Goal: Transaction & Acquisition: Purchase product/service

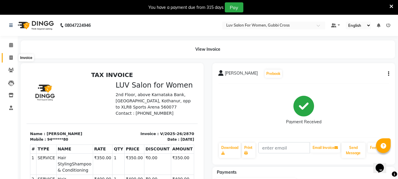
click at [11, 57] on icon at bounding box center [10, 57] width 3 height 4
select select "service"
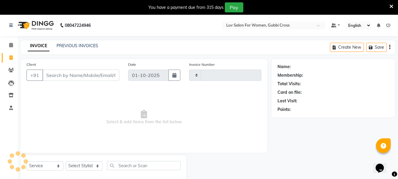
type input "2871"
select select "7221"
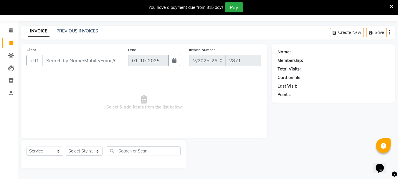
click at [83, 56] on input "Client" at bounding box center [80, 60] width 77 height 11
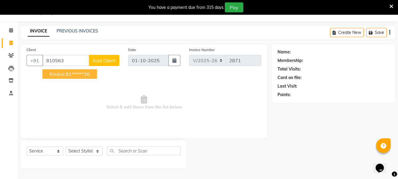
click at [66, 76] on ngb-highlight "81******20" at bounding box center [78, 74] width 24 height 6
type input "81******20"
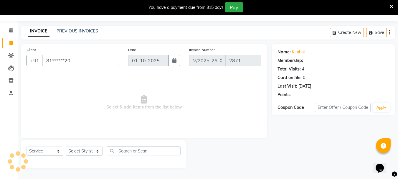
select select "1: Object"
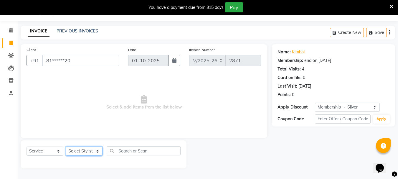
click at [80, 152] on select "Select Stylist [PERSON_NAME] Buati [PERSON_NAME] Hriatpuii [PERSON_NAME] Kimi L…" at bounding box center [84, 151] width 37 height 9
select select "76982"
click at [66, 147] on select "Select Stylist [PERSON_NAME] Buati [PERSON_NAME] Hriatpuii [PERSON_NAME] Kimi L…" at bounding box center [84, 151] width 37 height 9
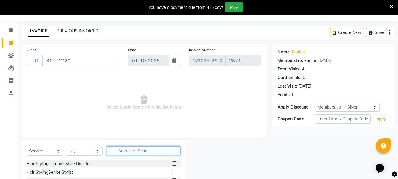
click at [142, 154] on input "text" at bounding box center [144, 150] width 74 height 9
type input "ROOT"
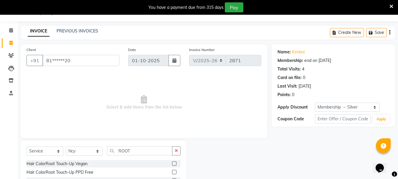
click at [175, 172] on label at bounding box center [174, 172] width 4 height 4
click at [175, 172] on input "checkbox" at bounding box center [174, 172] width 4 height 4
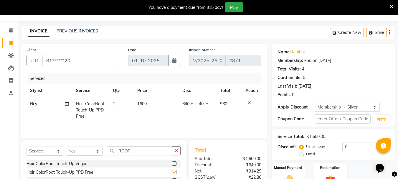
checkbox input "false"
click at [83, 148] on select "Select Stylist [PERSON_NAME] Buati [PERSON_NAME] Hriatpuii [PERSON_NAME] Kimi L…" at bounding box center [84, 151] width 37 height 9
select select "76983"
click at [66, 147] on select "Select Stylist [PERSON_NAME] Buati [PERSON_NAME] Hriatpuii [PERSON_NAME] Kimi L…" at bounding box center [84, 151] width 37 height 9
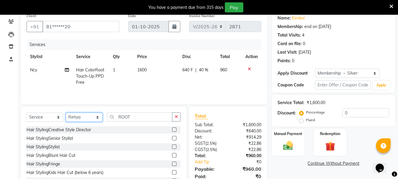
scroll to position [72, 0]
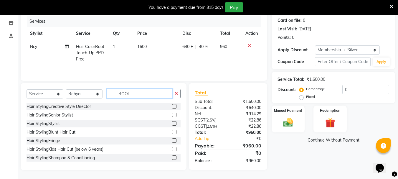
click at [142, 93] on input "ROOT" at bounding box center [139, 93] width 65 height 9
type input "R"
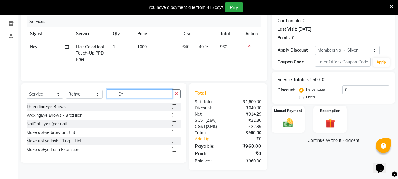
scroll to position [72, 0]
type input "EYE"
click at [174, 106] on label at bounding box center [174, 106] width 4 height 4
click at [174, 106] on input "checkbox" at bounding box center [174, 107] width 4 height 4
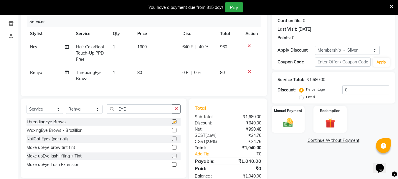
checkbox input "false"
click at [144, 113] on input "EYE" at bounding box center [139, 108] width 65 height 9
type input "E"
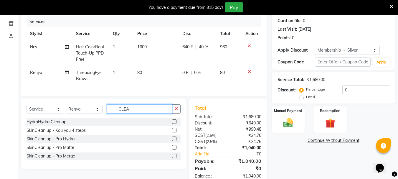
type input "CLEA"
click at [175, 132] on label at bounding box center [174, 130] width 4 height 4
click at [175, 132] on input "checkbox" at bounding box center [174, 131] width 4 height 4
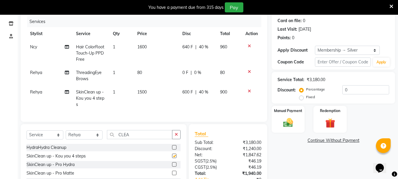
checkbox input "false"
click at [146, 136] on input "CLEA" at bounding box center [139, 134] width 65 height 9
type input "C"
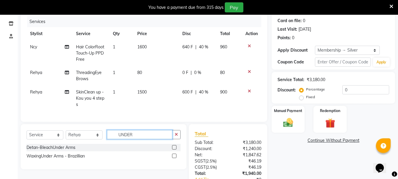
type input "UNDER"
click at [174, 158] on label at bounding box center [174, 156] width 4 height 4
click at [174, 158] on input "checkbox" at bounding box center [174, 156] width 4 height 4
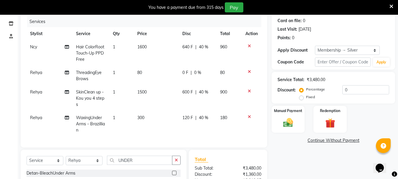
checkbox input "false"
click at [83, 165] on select "Select Stylist [PERSON_NAME] Buati [PERSON_NAME] Hriatpuii [PERSON_NAME] Kimi L…" at bounding box center [84, 160] width 37 height 9
select select "76982"
click at [66, 160] on select "Select Stylist [PERSON_NAME] Buati [PERSON_NAME] Hriatpuii [PERSON_NAME] Kimi L…" at bounding box center [84, 160] width 37 height 9
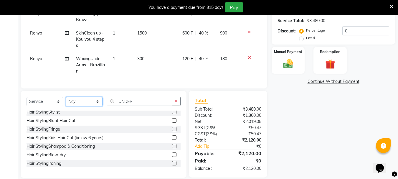
scroll to position [29, 0]
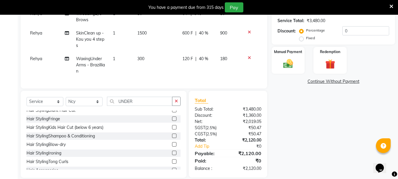
click at [172, 147] on label at bounding box center [174, 144] width 4 height 4
click at [172, 147] on input "checkbox" at bounding box center [174, 145] width 4 height 4
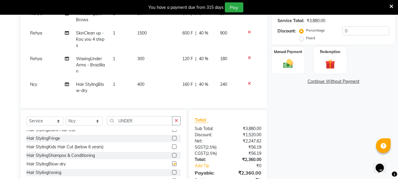
checkbox input "false"
click at [282, 72] on div "Manual Payment" at bounding box center [288, 60] width 34 height 28
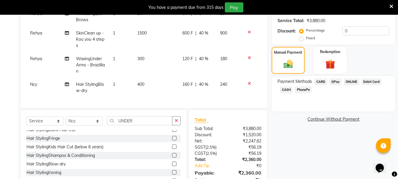
click at [322, 82] on span "CARD" at bounding box center [321, 81] width 13 height 7
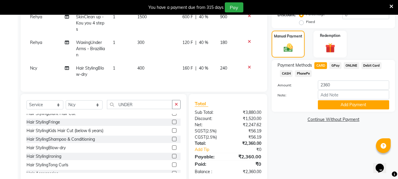
scroll to position [160, 0]
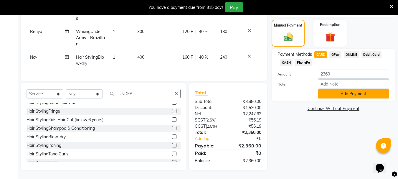
click at [337, 93] on button "Add Payment" at bounding box center [353, 93] width 71 height 9
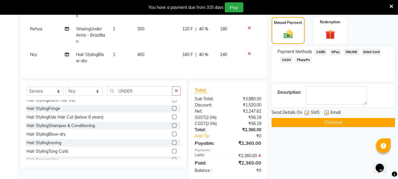
click at [330, 121] on button "Checkout" at bounding box center [334, 122] width 124 height 9
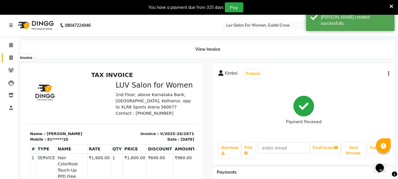
click at [13, 58] on span at bounding box center [11, 58] width 10 height 7
select select "service"
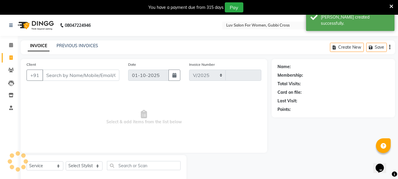
scroll to position [15, 0]
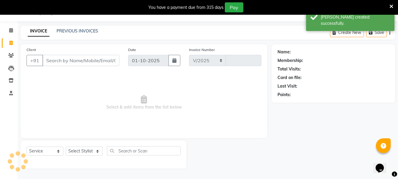
select select "7221"
type input "2872"
click at [66, 62] on input "Client" at bounding box center [80, 60] width 77 height 11
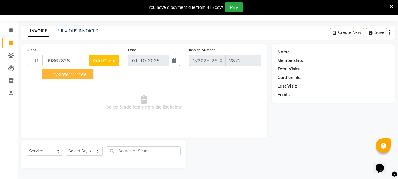
click at [73, 74] on ngb-highlight "99******99" at bounding box center [74, 74] width 24 height 6
type input "99******99"
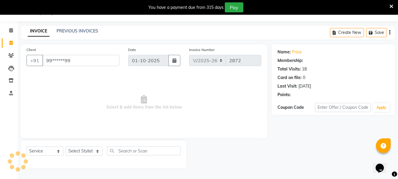
select select "1: Object"
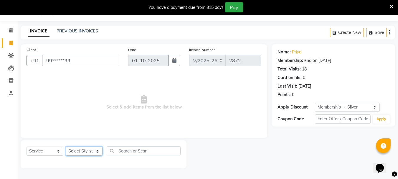
click at [85, 151] on select "Select Stylist [PERSON_NAME] Buati [PERSON_NAME] Hriatpuii [PERSON_NAME] Kimi L…" at bounding box center [84, 151] width 37 height 9
select select "64250"
click at [66, 147] on select "Select Stylist [PERSON_NAME] Buati [PERSON_NAME] Hriatpuii [PERSON_NAME] Kimi L…" at bounding box center [84, 151] width 37 height 9
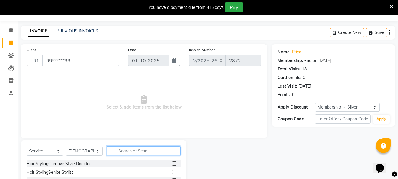
click at [139, 149] on input "text" at bounding box center [144, 150] width 74 height 9
type input "EYE"
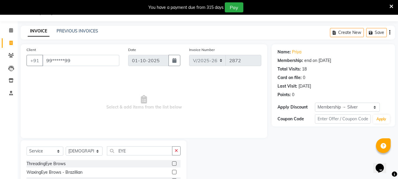
click at [175, 164] on label at bounding box center [174, 163] width 4 height 4
click at [175, 164] on input "checkbox" at bounding box center [174, 164] width 4 height 4
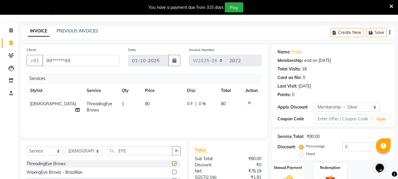
checkbox input "false"
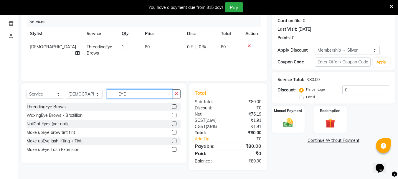
click at [144, 97] on input "EYE" at bounding box center [139, 93] width 65 height 9
type input "E"
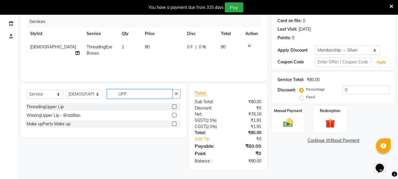
type input "UPP"
click at [175, 108] on label at bounding box center [174, 106] width 4 height 4
click at [175, 108] on input "checkbox" at bounding box center [174, 107] width 4 height 4
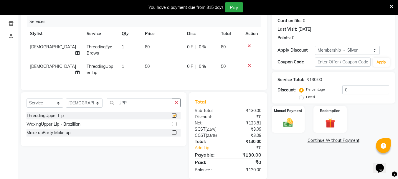
checkbox input "false"
click at [137, 107] on input "UPP" at bounding box center [139, 102] width 65 height 9
type input "U"
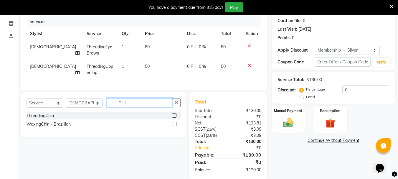
type input "CHI"
click at [173, 118] on label at bounding box center [174, 115] width 4 height 4
click at [173, 118] on input "checkbox" at bounding box center [174, 116] width 4 height 4
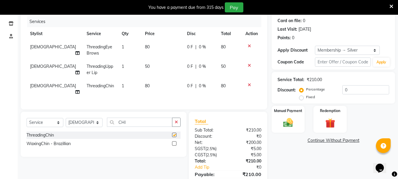
checkbox input "false"
click at [129, 122] on input "CHI" at bounding box center [139, 122] width 65 height 9
type input "C"
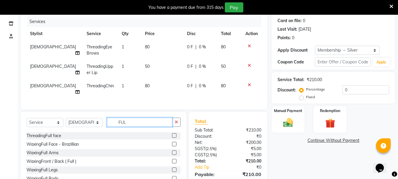
scroll to position [35, 0]
type input "FUL"
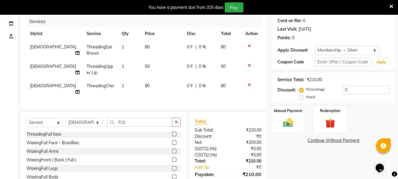
click at [172, 151] on label at bounding box center [174, 151] width 4 height 4
click at [172, 151] on input "checkbox" at bounding box center [174, 151] width 4 height 4
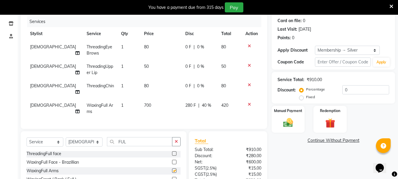
checkbox input "false"
click at [143, 137] on input "FUL" at bounding box center [139, 141] width 65 height 9
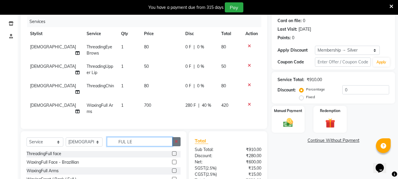
scroll to position [0, 0]
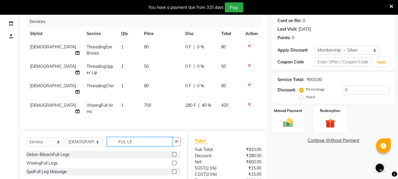
type input "FUL LE"
click at [173, 159] on div at bounding box center [176, 162] width 9 height 7
click at [175, 162] on label at bounding box center [174, 163] width 4 height 4
click at [175, 162] on input "checkbox" at bounding box center [174, 163] width 4 height 4
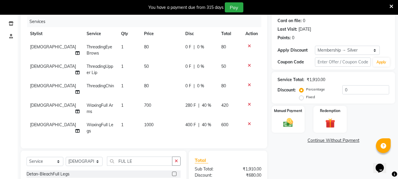
checkbox input "false"
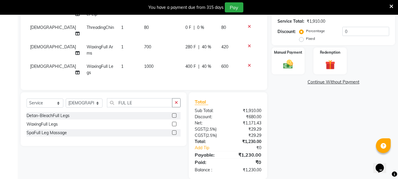
scroll to position [131, 0]
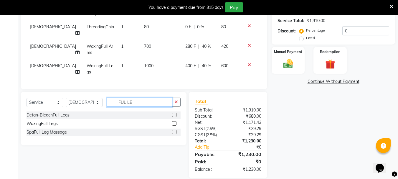
click at [157, 102] on input "FUL LE" at bounding box center [139, 102] width 65 height 9
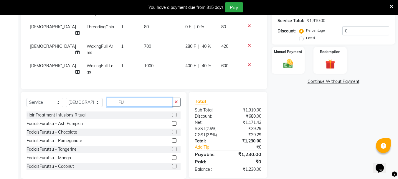
type input "F"
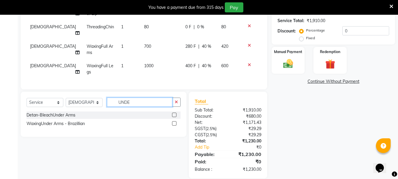
type input "UNDE"
click at [175, 121] on label at bounding box center [174, 123] width 4 height 4
click at [175, 122] on input "checkbox" at bounding box center [174, 124] width 4 height 4
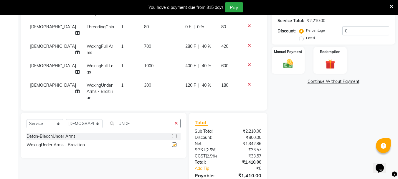
checkbox input "false"
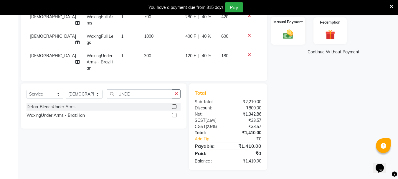
click at [289, 41] on div "Manual Payment" at bounding box center [288, 31] width 34 height 28
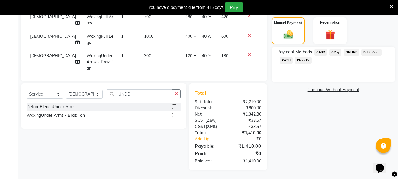
click at [323, 52] on span "CARD" at bounding box center [321, 52] width 13 height 7
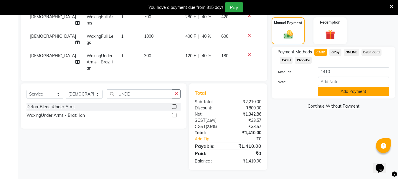
click at [325, 91] on button "Add Payment" at bounding box center [353, 91] width 71 height 9
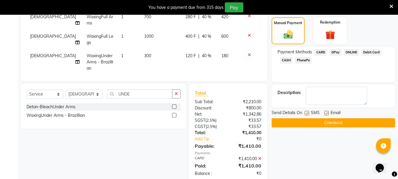
scroll to position [172, 0]
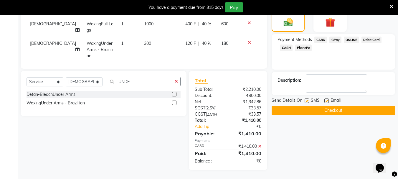
click at [317, 112] on button "Checkout" at bounding box center [334, 110] width 124 height 9
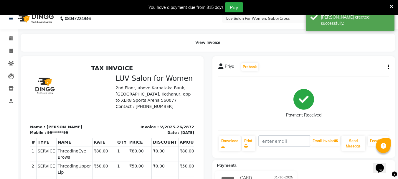
scroll to position [6, 0]
click at [12, 52] on icon at bounding box center [10, 51] width 3 height 4
select select "service"
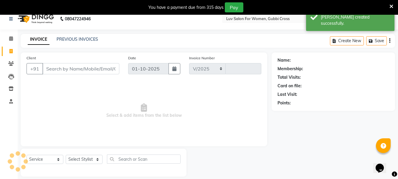
select select "7221"
type input "2873"
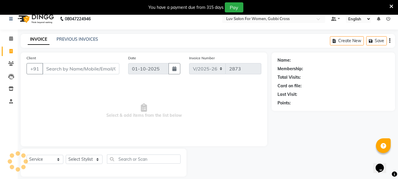
scroll to position [15, 0]
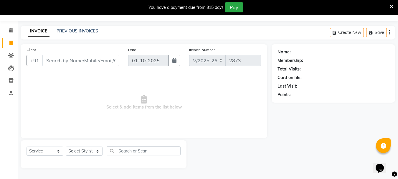
click at [74, 61] on input "Client" at bounding box center [80, 60] width 77 height 11
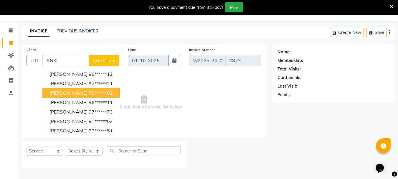
click at [89, 94] on ngb-highlight "79******02" at bounding box center [101, 93] width 24 height 6
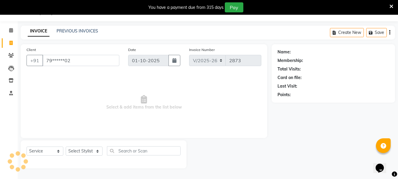
type input "79******02"
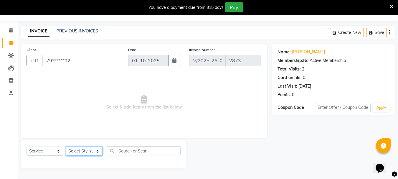
click at [82, 149] on select "Select Stylist [PERSON_NAME] Buati [PERSON_NAME] Hriatpuii [PERSON_NAME] Kimi L…" at bounding box center [84, 151] width 37 height 9
select select "64240"
click at [66, 147] on select "Select Stylist [PERSON_NAME] Buati [PERSON_NAME] Hriatpuii [PERSON_NAME] Kimi L…" at bounding box center [84, 151] width 37 height 9
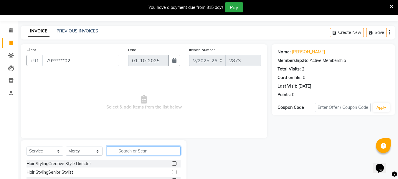
drag, startPoint x: 139, startPoint y: 149, endPoint x: 143, endPoint y: 150, distance: 4.6
click at [139, 149] on input "text" at bounding box center [144, 150] width 74 height 9
type input "BLO"
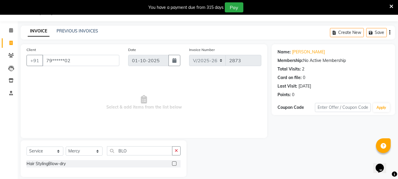
click at [176, 164] on label at bounding box center [174, 163] width 4 height 4
click at [176, 164] on input "checkbox" at bounding box center [174, 164] width 4 height 4
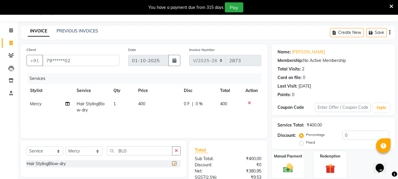
checkbox input "false"
click at [150, 118] on div "Services Stylist Service Qty Price Disc Total Action Mercy Hair StylingBlow-dry…" at bounding box center [144, 102] width 235 height 59
click at [136, 106] on td "400" at bounding box center [158, 106] width 46 height 19
select select "64240"
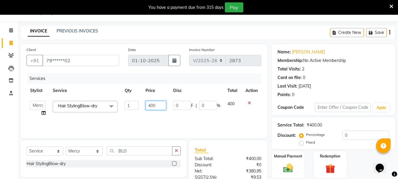
drag, startPoint x: 159, startPoint y: 105, endPoint x: 163, endPoint y: 105, distance: 4.4
click at [161, 105] on input "400" at bounding box center [156, 105] width 20 height 9
type input "4"
type input "200"
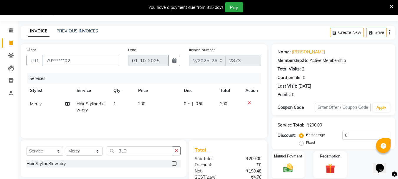
click at [231, 122] on div "Services Stylist Service Qty Price Disc Total Action Mercy Hair StylingBlow-dry…" at bounding box center [144, 102] width 235 height 59
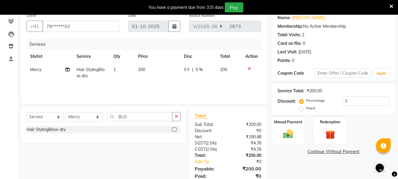
scroll to position [72, 0]
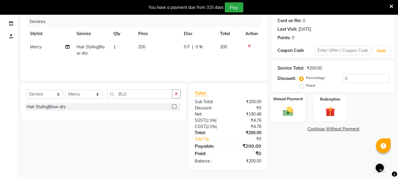
click at [279, 119] on div "Manual Payment" at bounding box center [288, 108] width 34 height 28
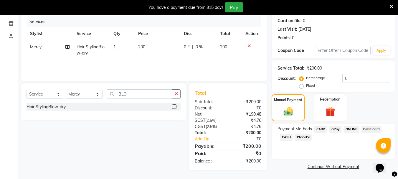
click at [323, 129] on span "CARD" at bounding box center [321, 129] width 13 height 7
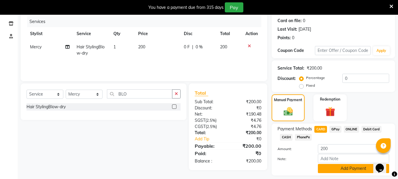
click at [332, 168] on button "Add Payment" at bounding box center [353, 168] width 71 height 9
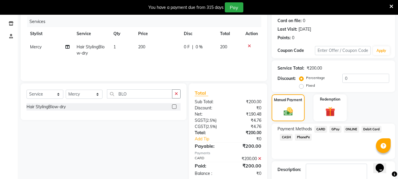
scroll to position [106, 0]
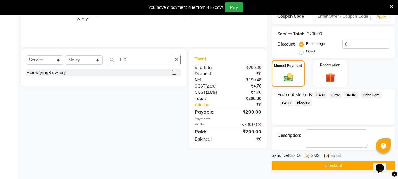
click at [325, 164] on button "Checkout" at bounding box center [334, 165] width 124 height 9
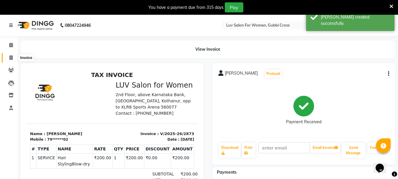
click at [13, 59] on span at bounding box center [11, 58] width 10 height 7
select select "service"
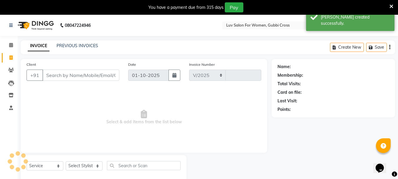
select select "7221"
type input "2874"
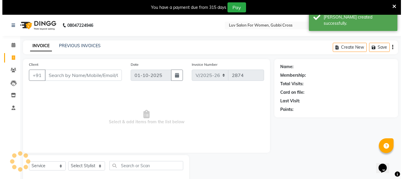
scroll to position [15, 0]
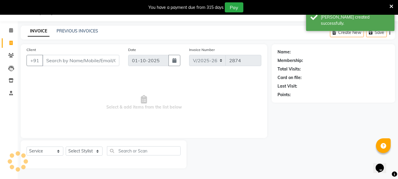
click at [66, 62] on input "Client" at bounding box center [80, 60] width 77 height 11
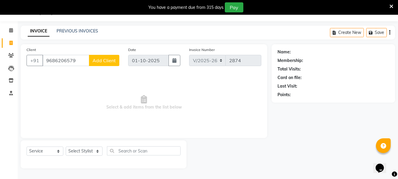
type input "9686206579"
click at [106, 61] on span "Add Client" at bounding box center [104, 60] width 23 height 6
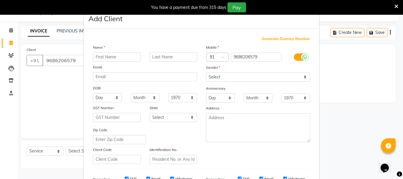
click at [104, 59] on input "text" at bounding box center [117, 56] width 48 height 9
type input "vinod"
click at [246, 74] on select "Select [DEMOGRAPHIC_DATA] [DEMOGRAPHIC_DATA] Other Prefer Not To Say" at bounding box center [258, 77] width 104 height 9
select select "[DEMOGRAPHIC_DATA]"
click at [206, 73] on select "Select [DEMOGRAPHIC_DATA] [DEMOGRAPHIC_DATA] Other Prefer Not To Say" at bounding box center [258, 77] width 104 height 9
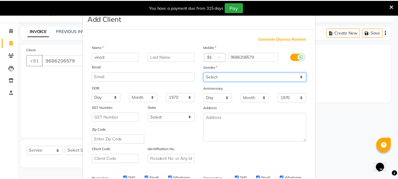
scroll to position [88, 0]
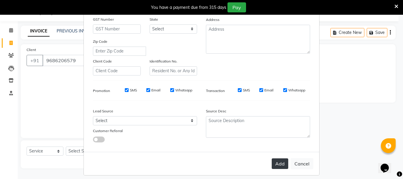
click at [275, 163] on button "Add" at bounding box center [280, 163] width 17 height 11
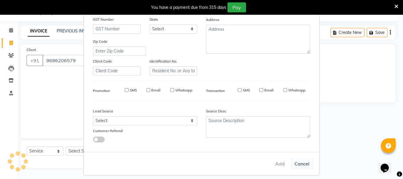
type input "96******79"
select select
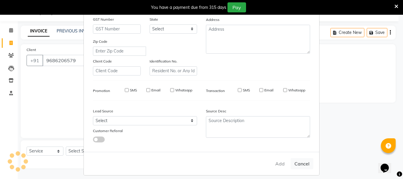
select select
checkbox input "false"
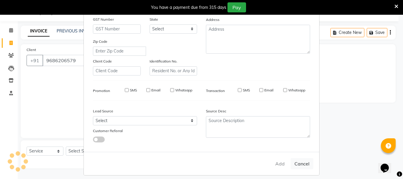
checkbox input "false"
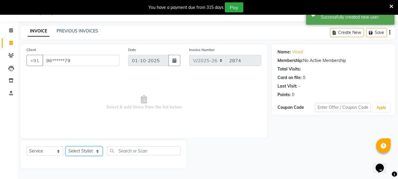
click at [85, 152] on select "Select Stylist [PERSON_NAME] Buati [PERSON_NAME] Hriatpuii [PERSON_NAME] Kimi L…" at bounding box center [84, 151] width 37 height 9
select select "88407"
click at [66, 147] on select "Select Stylist [PERSON_NAME] Buati [PERSON_NAME] Hriatpuii [PERSON_NAME] Kimi L…" at bounding box center [84, 151] width 37 height 9
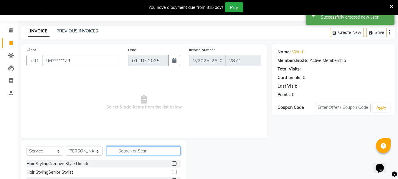
click at [154, 153] on input "text" at bounding box center [144, 150] width 74 height 9
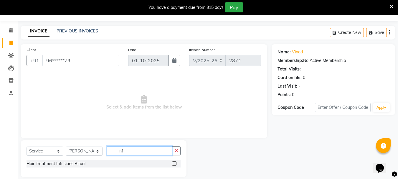
type input "inf"
click at [175, 163] on label at bounding box center [174, 163] width 4 height 4
click at [175, 163] on input "checkbox" at bounding box center [174, 164] width 4 height 4
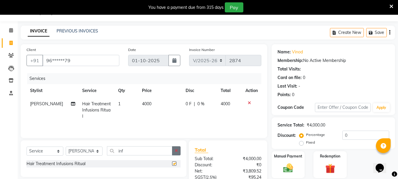
checkbox input "false"
click at [163, 119] on div "Services Stylist Service Qty Price Disc Total Action [PERSON_NAME] Hair Treatme…" at bounding box center [144, 102] width 235 height 59
click at [190, 112] on td "0 F | 0 %" at bounding box center [199, 110] width 35 height 26
select select "88407"
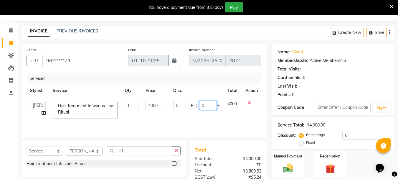
click at [211, 106] on input "0" at bounding box center [208, 105] width 18 height 9
type input "30"
click at [213, 112] on td "0 F | 30 %" at bounding box center [197, 109] width 54 height 25
select select "88407"
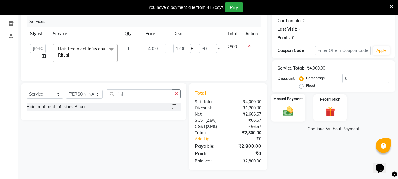
click at [291, 118] on div "Manual Payment" at bounding box center [288, 108] width 34 height 28
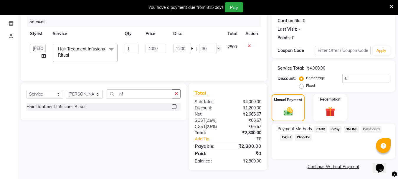
click at [321, 129] on span "CARD" at bounding box center [321, 129] width 13 height 7
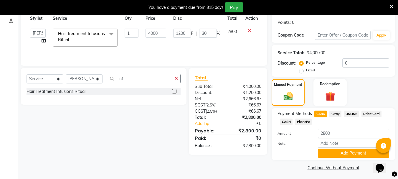
scroll to position [89, 0]
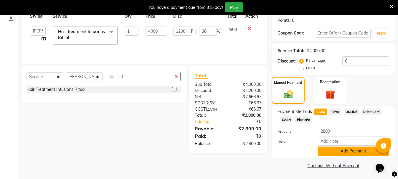
click at [338, 153] on button "Add Payment" at bounding box center [353, 151] width 71 height 9
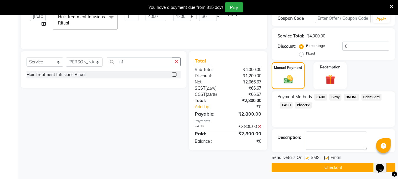
scroll to position [106, 0]
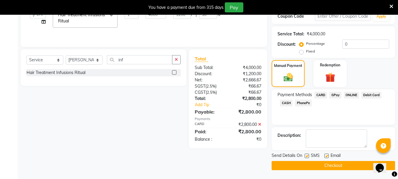
click at [307, 155] on label at bounding box center [307, 156] width 4 height 4
click at [307, 155] on input "checkbox" at bounding box center [307, 156] width 4 height 4
checkbox input "false"
click at [327, 155] on label at bounding box center [327, 156] width 4 height 4
click at [327, 155] on input "checkbox" at bounding box center [327, 156] width 4 height 4
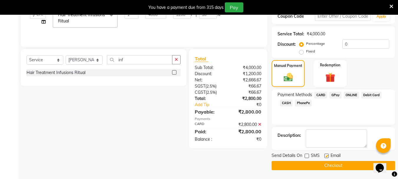
checkbox input "false"
click at [325, 164] on button "Checkout" at bounding box center [334, 165] width 124 height 9
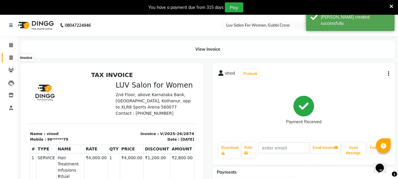
click at [10, 58] on icon at bounding box center [10, 57] width 3 height 4
select select "service"
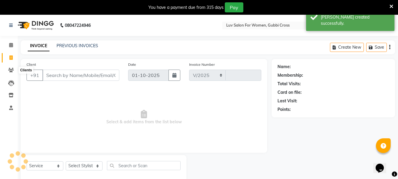
select select "7221"
type input "2875"
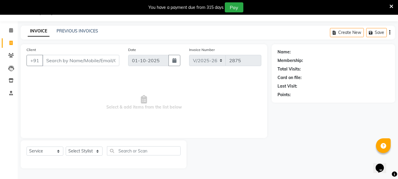
click at [69, 61] on input "Client" at bounding box center [80, 60] width 77 height 11
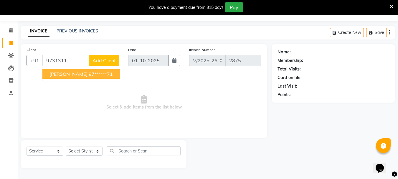
click at [89, 74] on ngb-highlight "97******71" at bounding box center [101, 74] width 24 height 6
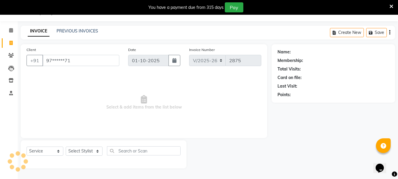
type input "97******71"
select select "1: Object"
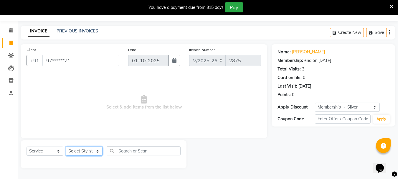
click at [84, 151] on select "Select Stylist [PERSON_NAME] Buati [PERSON_NAME] Hriatpuii [PERSON_NAME] Kimi L…" at bounding box center [84, 151] width 37 height 9
select select "76983"
click at [66, 147] on select "Select Stylist [PERSON_NAME] Buati [PERSON_NAME] Hriatpuii [PERSON_NAME] Kimi L…" at bounding box center [84, 151] width 37 height 9
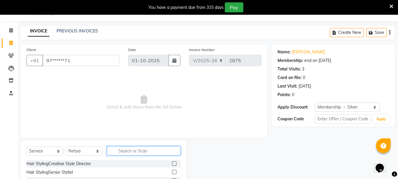
click at [144, 150] on input "text" at bounding box center [144, 150] width 74 height 9
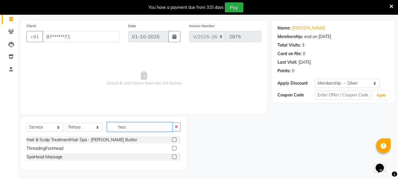
type input "hea"
click at [172, 156] on label at bounding box center [174, 156] width 4 height 4
click at [172, 156] on input "checkbox" at bounding box center [174, 157] width 4 height 4
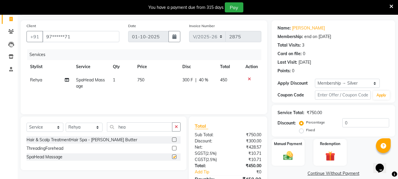
checkbox input "false"
click at [143, 91] on td "750" at bounding box center [156, 82] width 45 height 19
select select "76983"
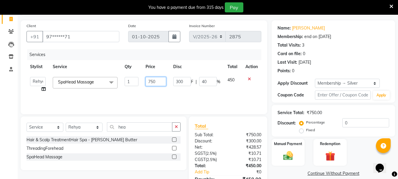
drag, startPoint x: 156, startPoint y: 82, endPoint x: 157, endPoint y: 62, distance: 19.8
click at [156, 82] on input "750" at bounding box center [156, 81] width 20 height 9
type input "7"
type input "800"
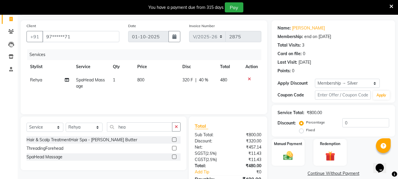
click at [124, 97] on div "Services Stylist Service Qty Price Disc Total Action Rehya SpaHead Massage 1 80…" at bounding box center [144, 78] width 235 height 59
click at [83, 126] on select "Select Stylist [PERSON_NAME] Buati [PERSON_NAME] Hriatpuii [PERSON_NAME] Kimi L…" at bounding box center [84, 127] width 37 height 9
select select "64247"
click at [66, 123] on select "Select Stylist [PERSON_NAME] Buati [PERSON_NAME] Hriatpuii [PERSON_NAME] Kimi L…" at bounding box center [84, 127] width 37 height 9
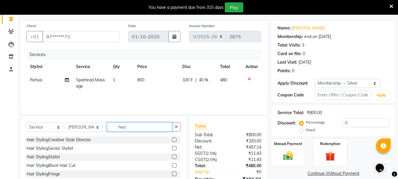
click at [137, 127] on input "hea" at bounding box center [139, 126] width 65 height 9
type input "h"
type input "eye"
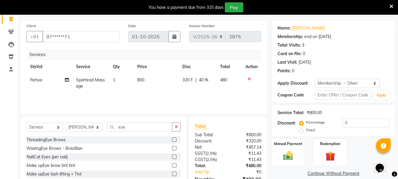
click at [173, 139] on label at bounding box center [174, 139] width 4 height 4
click at [173, 139] on input "checkbox" at bounding box center [174, 140] width 4 height 4
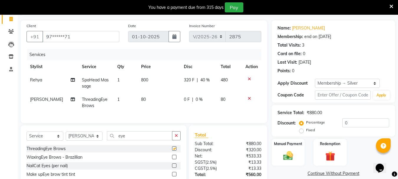
checkbox input "false"
click at [147, 140] on input "eye" at bounding box center [139, 135] width 65 height 9
type input "e"
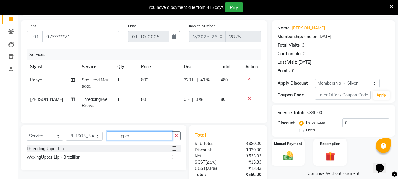
type input "upper"
click at [174, 159] on label at bounding box center [174, 157] width 4 height 4
click at [174, 159] on input "checkbox" at bounding box center [174, 157] width 4 height 4
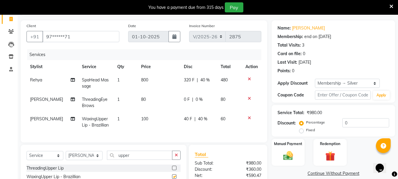
checkbox input "false"
click at [156, 160] on input "upper" at bounding box center [139, 155] width 65 height 9
type input "u"
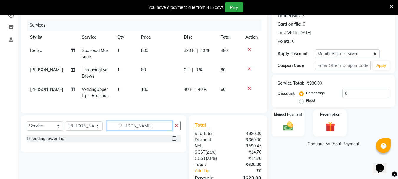
scroll to position [98, 0]
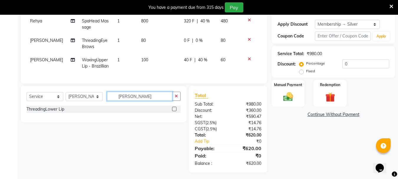
type input "[PERSON_NAME]"
click at [176, 111] on label at bounding box center [174, 109] width 4 height 4
click at [176, 111] on input "checkbox" at bounding box center [174, 109] width 4 height 4
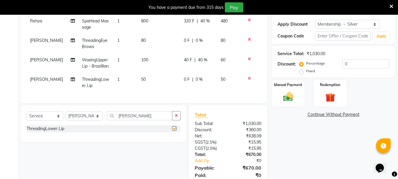
checkbox input "false"
click at [144, 84] on td "50" at bounding box center [159, 82] width 43 height 19
select select "64247"
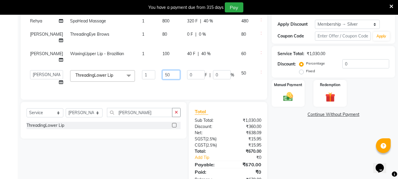
click at [162, 70] on input "50" at bounding box center [171, 74] width 18 height 9
type input "5"
type input "100"
click at [139, 76] on td "1" at bounding box center [149, 78] width 20 height 22
select select "64247"
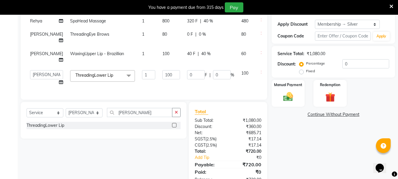
scroll to position [114, 0]
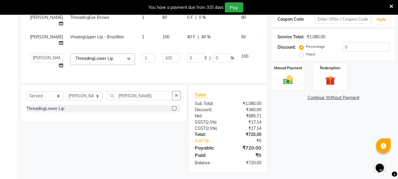
click at [160, 66] on td "100" at bounding box center [171, 61] width 25 height 22
click at [159, 61] on td "100" at bounding box center [171, 61] width 25 height 22
click at [213, 54] on input "0" at bounding box center [222, 57] width 18 height 9
type input "20"
click at [134, 64] on tr "[PERSON_NAME] Buati Deepa [PERSON_NAME] Hriatpuii [PERSON_NAME] Kimi LUV Salon …" at bounding box center [151, 61] width 248 height 22
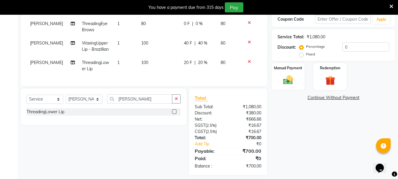
click at [312, 127] on div "Name: [PERSON_NAME] Membership: end on [DATE] Total Visits: 3 Card on file: 0 L…" at bounding box center [336, 60] width 128 height 231
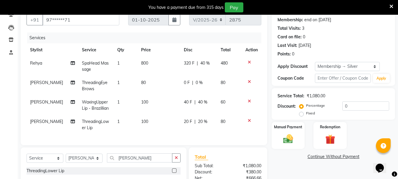
click at [162, 119] on td "100" at bounding box center [159, 124] width 43 height 19
select select "64247"
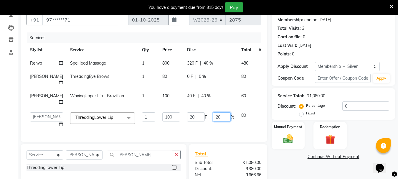
click at [213, 112] on input "20" at bounding box center [222, 116] width 18 height 9
type input "2"
type input "40"
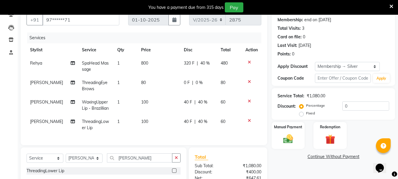
click at [147, 120] on td "100" at bounding box center [159, 124] width 43 height 19
select select "64247"
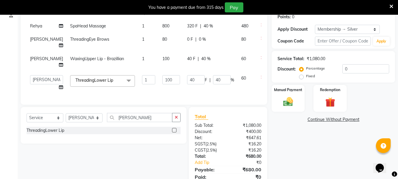
scroll to position [114, 0]
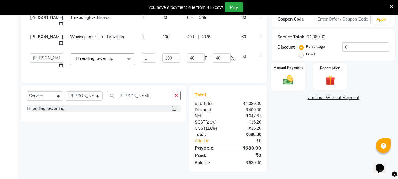
click at [299, 80] on div "Manual Payment" at bounding box center [288, 76] width 34 height 28
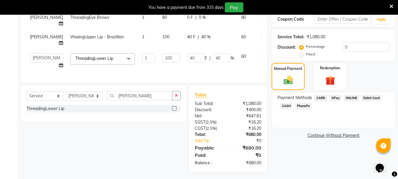
click at [325, 99] on span "CARD" at bounding box center [321, 98] width 13 height 7
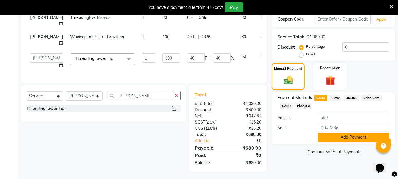
click at [333, 134] on button "Add Payment" at bounding box center [353, 137] width 71 height 9
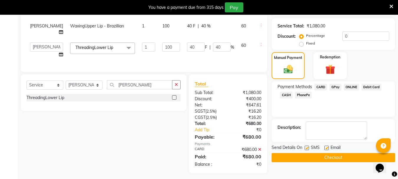
scroll to position [127, 0]
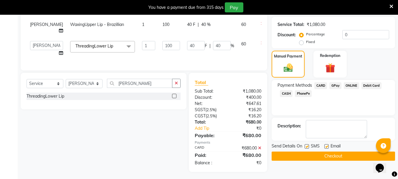
click at [326, 158] on button "Checkout" at bounding box center [334, 156] width 124 height 9
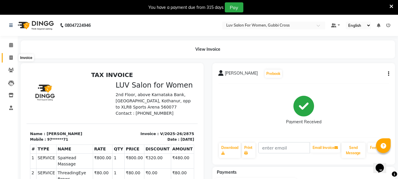
click at [13, 58] on icon at bounding box center [10, 57] width 3 height 4
select select "service"
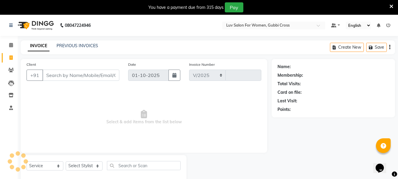
scroll to position [15, 0]
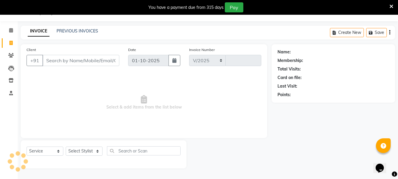
select select "7221"
type input "2876"
click at [59, 61] on input "Client" at bounding box center [80, 60] width 77 height 11
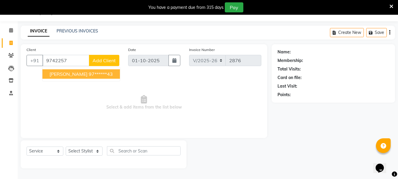
drag, startPoint x: 73, startPoint y: 75, endPoint x: 73, endPoint y: 91, distance: 15.6
click at [89, 75] on ngb-highlight "97******43" at bounding box center [101, 74] width 24 height 6
type input "97******43"
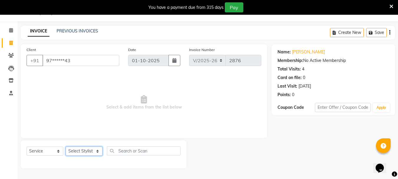
click at [76, 151] on select "Select Stylist [PERSON_NAME] Buati [PERSON_NAME] Hriatpuii [PERSON_NAME] Kimi L…" at bounding box center [84, 151] width 37 height 9
select select "88407"
click at [66, 147] on select "Select Stylist [PERSON_NAME] Buati [PERSON_NAME] Hriatpuii [PERSON_NAME] Kimi L…" at bounding box center [84, 151] width 37 height 9
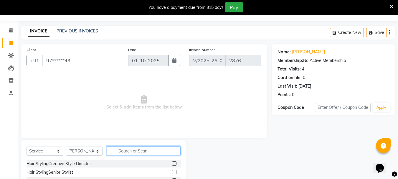
click at [137, 152] on input "text" at bounding box center [144, 150] width 74 height 9
type input "eye"
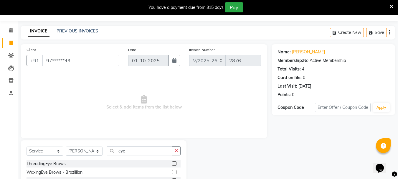
click at [177, 163] on label at bounding box center [174, 163] width 4 height 4
click at [176, 163] on input "checkbox" at bounding box center [174, 164] width 4 height 4
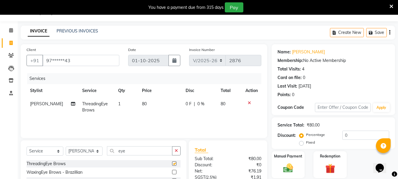
checkbox input "false"
click at [141, 154] on input "eye" at bounding box center [139, 150] width 65 height 9
type input "e"
type input "upp"
click at [174, 163] on label at bounding box center [174, 163] width 4 height 4
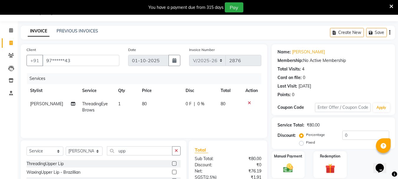
click at [174, 163] on input "checkbox" at bounding box center [174, 164] width 4 height 4
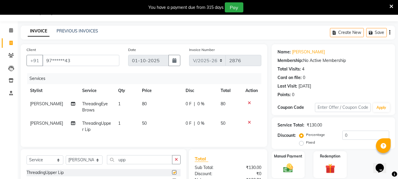
checkbox input "false"
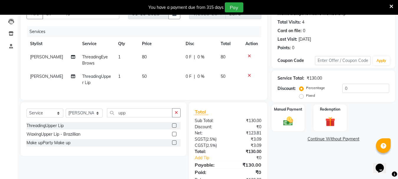
scroll to position [74, 0]
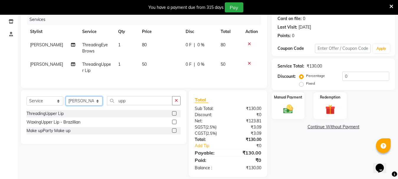
click at [74, 106] on select "Select Stylist [PERSON_NAME] Buati [PERSON_NAME] Hriatpuii [PERSON_NAME] Kimi L…" at bounding box center [84, 100] width 37 height 9
select select "76982"
click at [66, 101] on select "Select Stylist [PERSON_NAME] Buati [PERSON_NAME] Hriatpuii [PERSON_NAME] Kimi L…" at bounding box center [84, 100] width 37 height 9
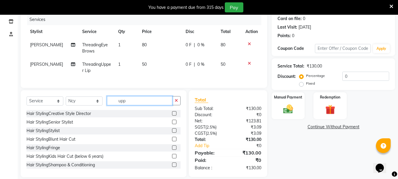
click at [132, 105] on input "upp" at bounding box center [139, 100] width 65 height 9
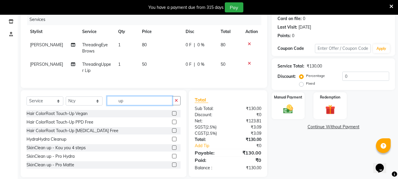
type input "u"
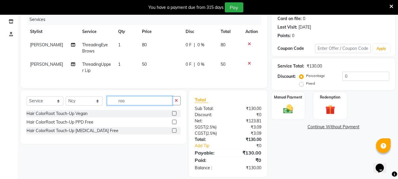
type input "roo"
click at [174, 124] on label at bounding box center [174, 122] width 4 height 4
click at [174, 124] on input "checkbox" at bounding box center [174, 122] width 4 height 4
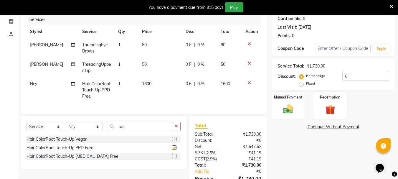
checkbox input "false"
click at [85, 131] on select "Select Stylist [PERSON_NAME] Buati [PERSON_NAME] Hriatpuii [PERSON_NAME] Kimi L…" at bounding box center [84, 126] width 37 height 9
select select "71440"
click at [66, 126] on select "Select Stylist [PERSON_NAME] Buati [PERSON_NAME] Hriatpuii [PERSON_NAME] Kimi L…" at bounding box center [84, 126] width 37 height 9
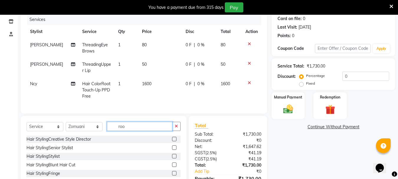
click at [139, 131] on input "roo" at bounding box center [139, 126] width 65 height 9
type input "r"
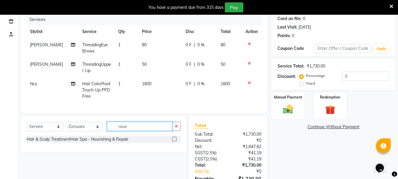
type input "nour"
click at [173, 141] on label at bounding box center [174, 139] width 4 height 4
click at [173, 141] on input "checkbox" at bounding box center [174, 139] width 4 height 4
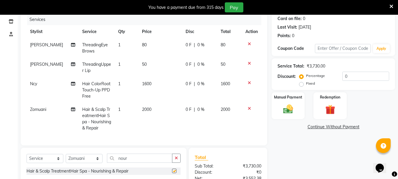
checkbox input "false"
click at [195, 127] on td "0 F | 0 %" at bounding box center [199, 119] width 35 height 32
select select "71440"
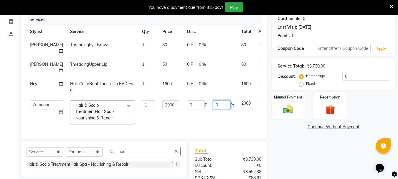
click at [213, 100] on input "0" at bounding box center [222, 104] width 18 height 9
type input "20"
click at [212, 77] on tbody "[PERSON_NAME] ThreadingEye Brows 1 80 0 F | 0 % 80 [PERSON_NAME] ThreadingUpper…" at bounding box center [151, 83] width 248 height 90
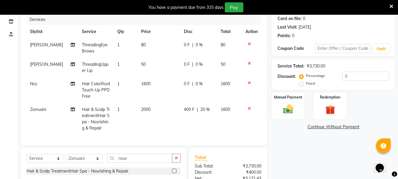
click at [209, 87] on td "0 F | 0 %" at bounding box center [198, 90] width 37 height 26
select select "76982"
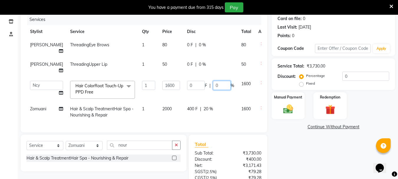
click at [213, 81] on input "0" at bounding box center [222, 85] width 18 height 9
type input "20"
click at [210, 83] on td "0 F | 20 %" at bounding box center [211, 89] width 54 height 25
select select "76982"
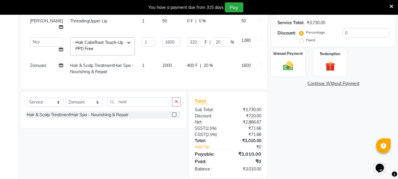
click at [284, 60] on img at bounding box center [288, 66] width 17 height 12
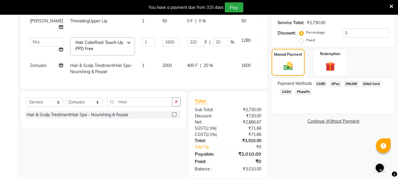
click at [323, 83] on span "CARD" at bounding box center [321, 83] width 13 height 7
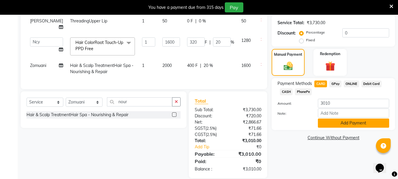
click at [335, 126] on button "Add Payment" at bounding box center [353, 123] width 71 height 9
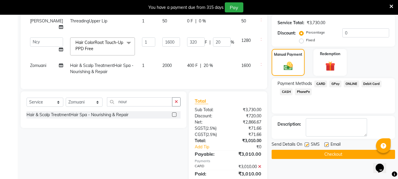
scroll to position [129, 0]
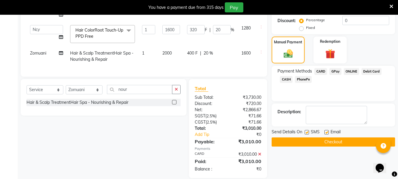
click at [327, 143] on button "Checkout" at bounding box center [334, 141] width 124 height 9
